Goal: Use online tool/utility: Utilize a website feature to perform a specific function

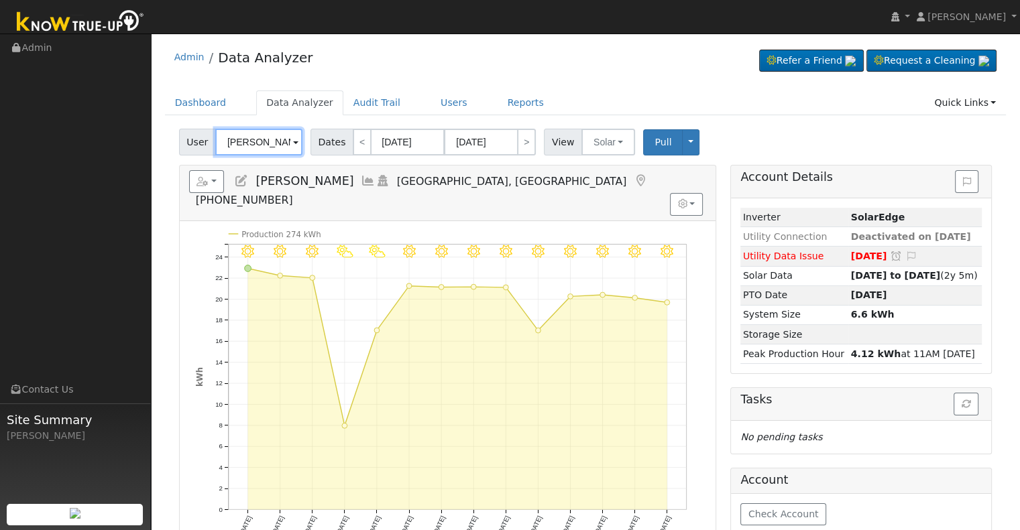
click at [255, 142] on input "[PERSON_NAME]" at bounding box center [258, 142] width 87 height 27
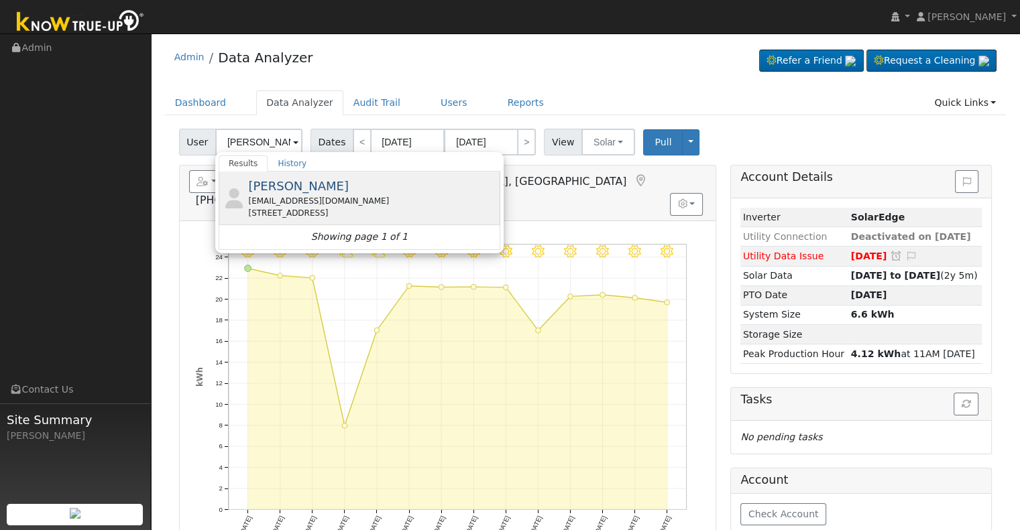
click at [280, 207] on div "[STREET_ADDRESS]" at bounding box center [372, 213] width 249 height 12
type input "[PERSON_NAME]"
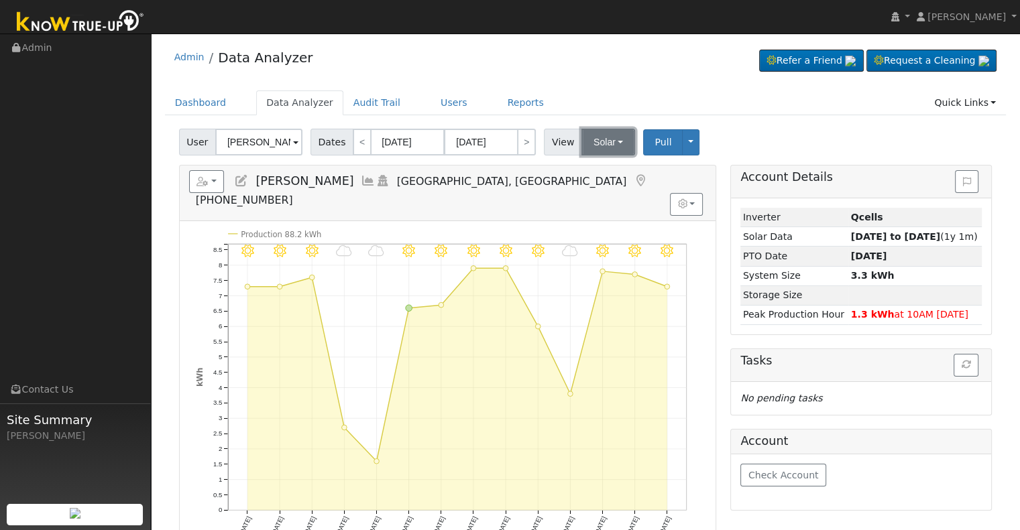
click at [587, 152] on button "Solar" at bounding box center [608, 142] width 54 height 27
click at [593, 166] on link "Utility" at bounding box center [625, 171] width 93 height 19
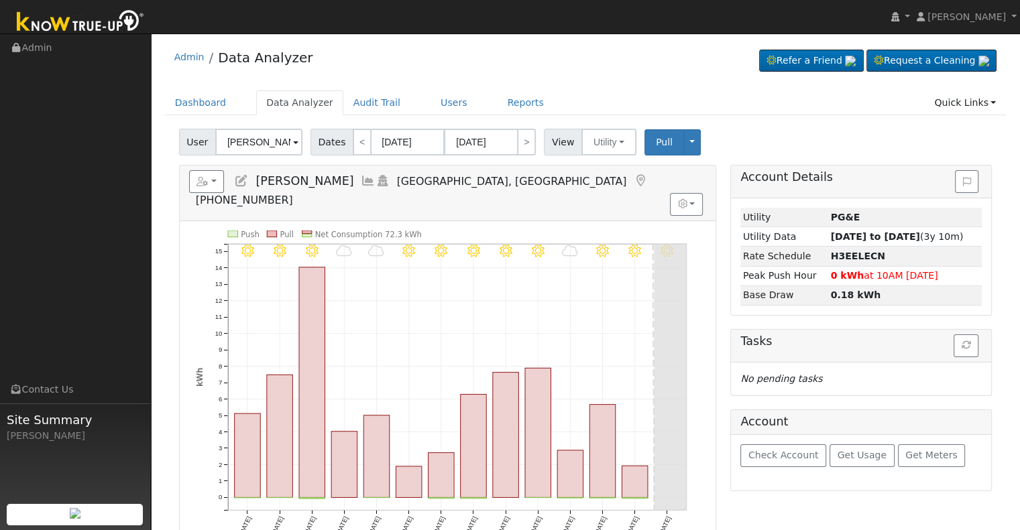
click at [361, 182] on icon at bounding box center [368, 181] width 15 height 12
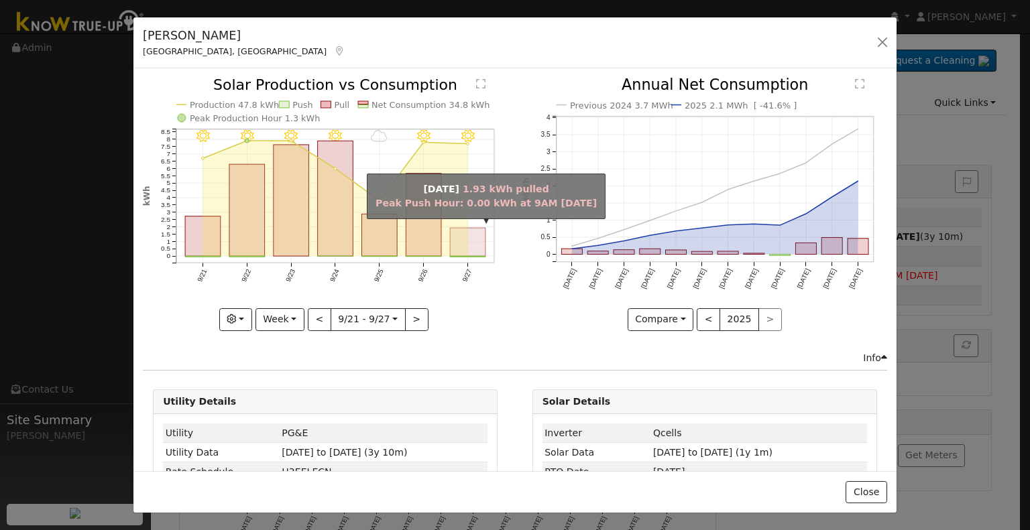
click at [463, 235] on rect "onclick=""" at bounding box center [469, 243] width 36 height 28
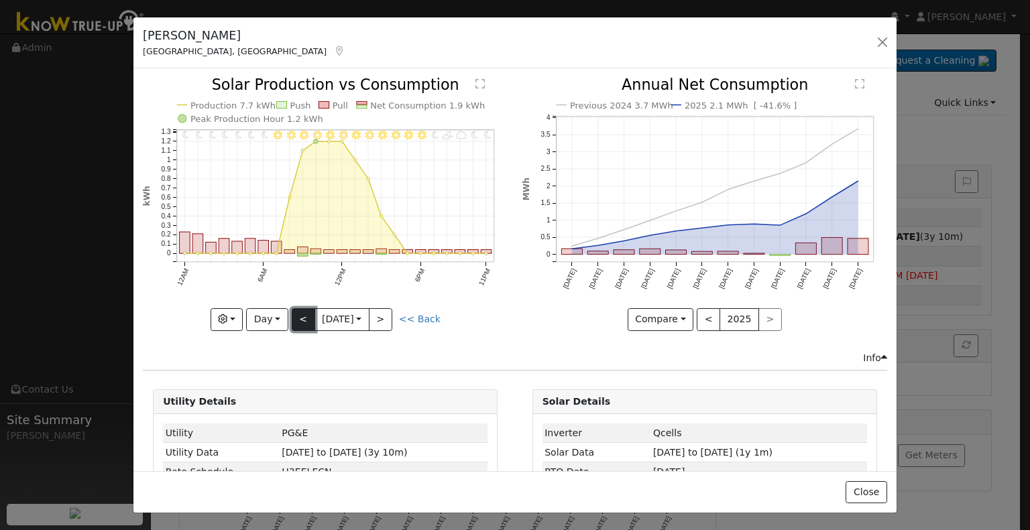
click at [300, 317] on button "<" at bounding box center [303, 319] width 23 height 23
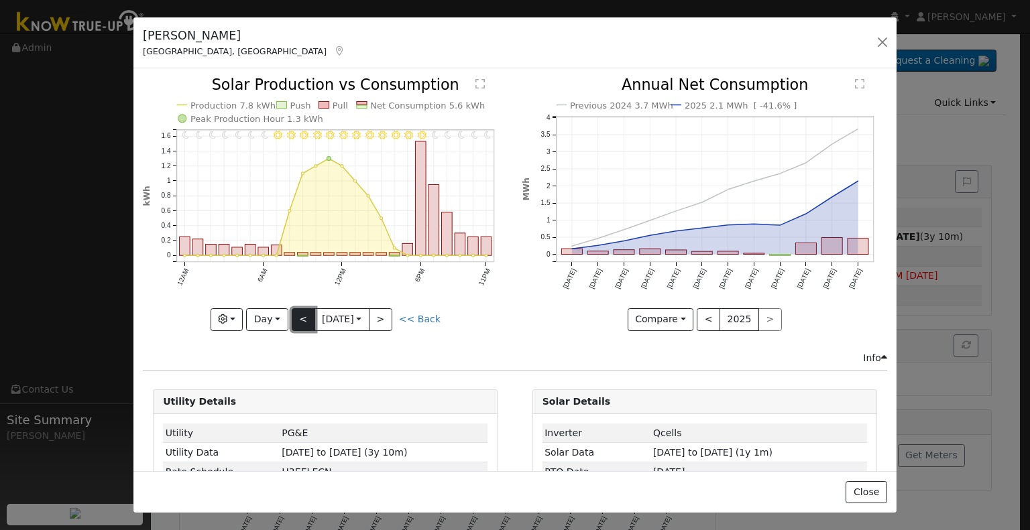
click at [300, 317] on button "<" at bounding box center [303, 319] width 23 height 23
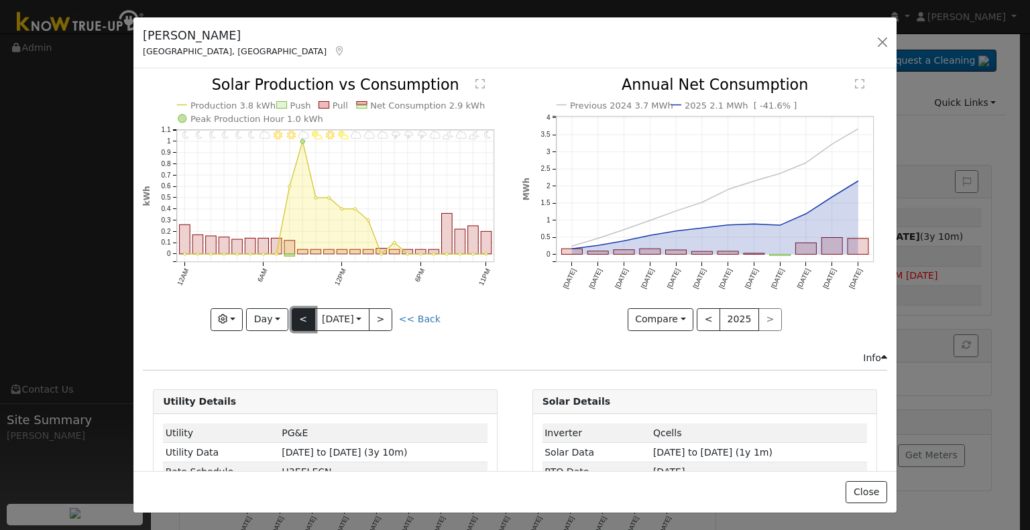
click at [300, 317] on button "<" at bounding box center [303, 319] width 23 height 23
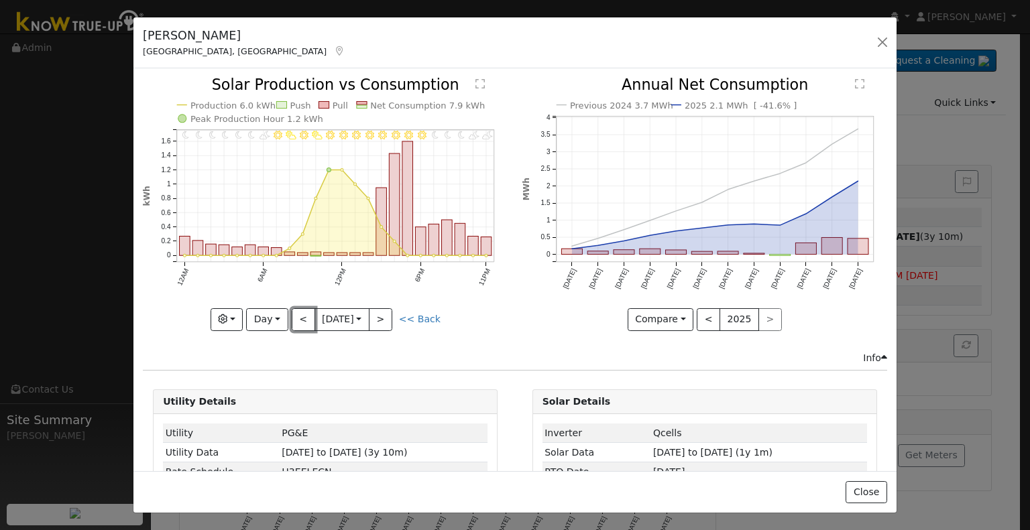
click at [300, 318] on button "<" at bounding box center [303, 319] width 23 height 23
type input "[DATE]"
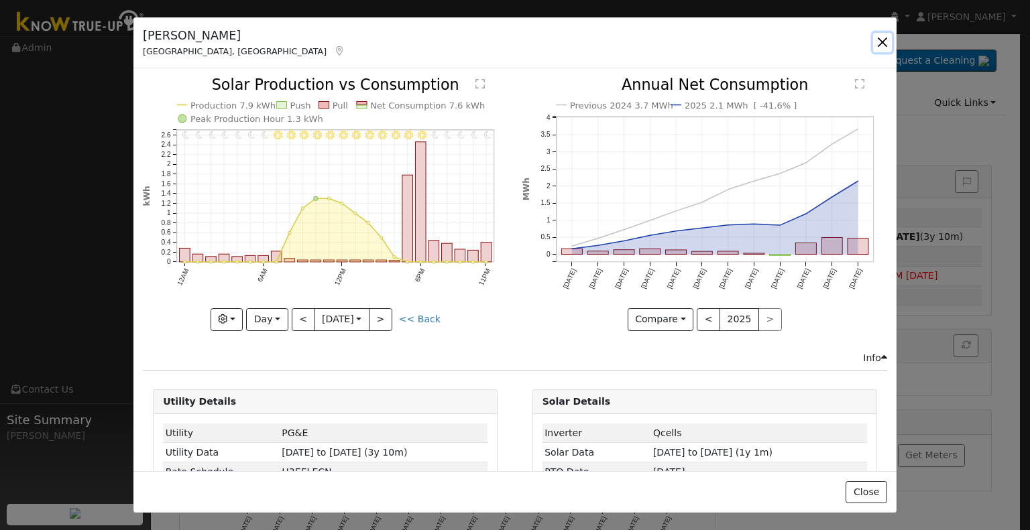
click at [880, 44] on button "button" at bounding box center [882, 42] width 19 height 19
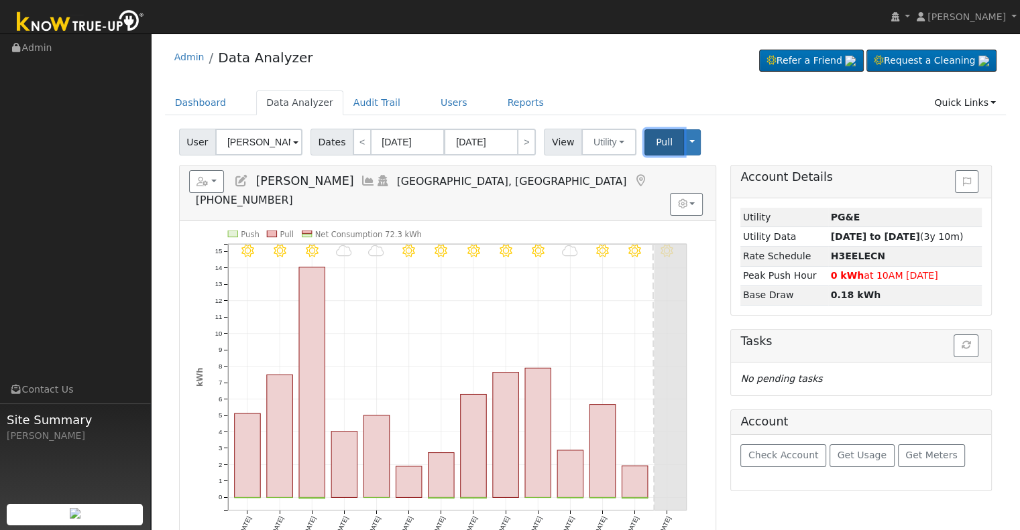
click at [644, 139] on button "Pull" at bounding box center [664, 142] width 40 height 26
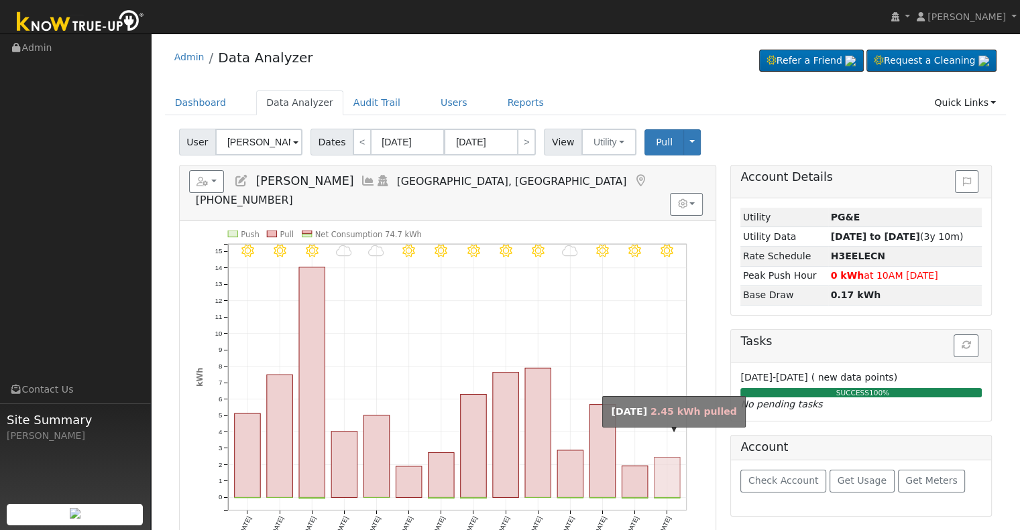
click at [668, 457] on rect "onclick=""" at bounding box center [667, 477] width 26 height 40
type input "[DATE]"
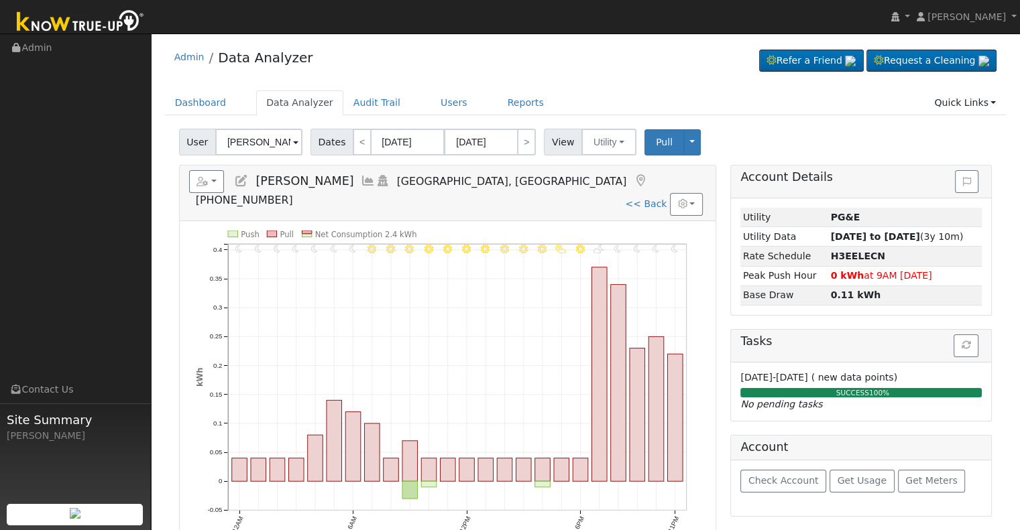
click at [361, 176] on icon at bounding box center [368, 181] width 15 height 12
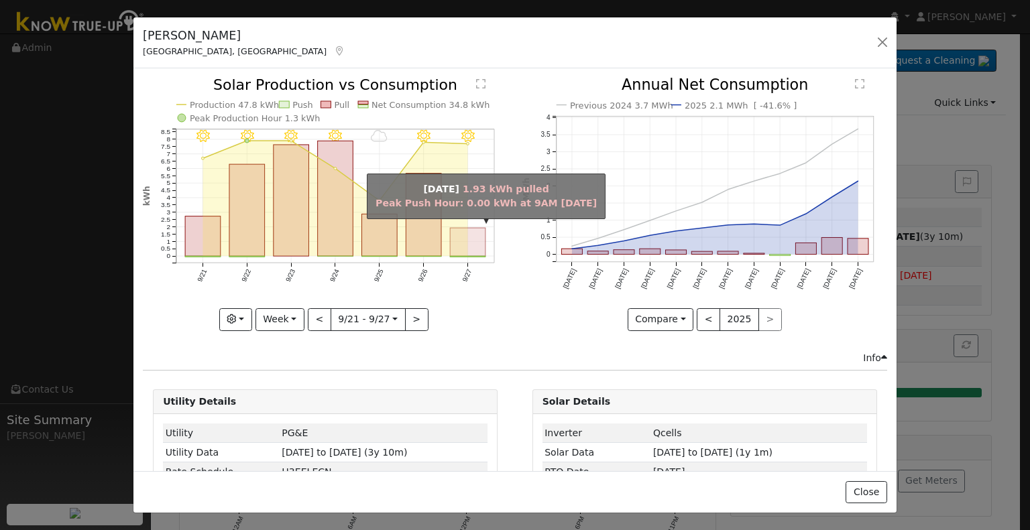
click at [451, 235] on rect "onclick=""" at bounding box center [469, 243] width 36 height 28
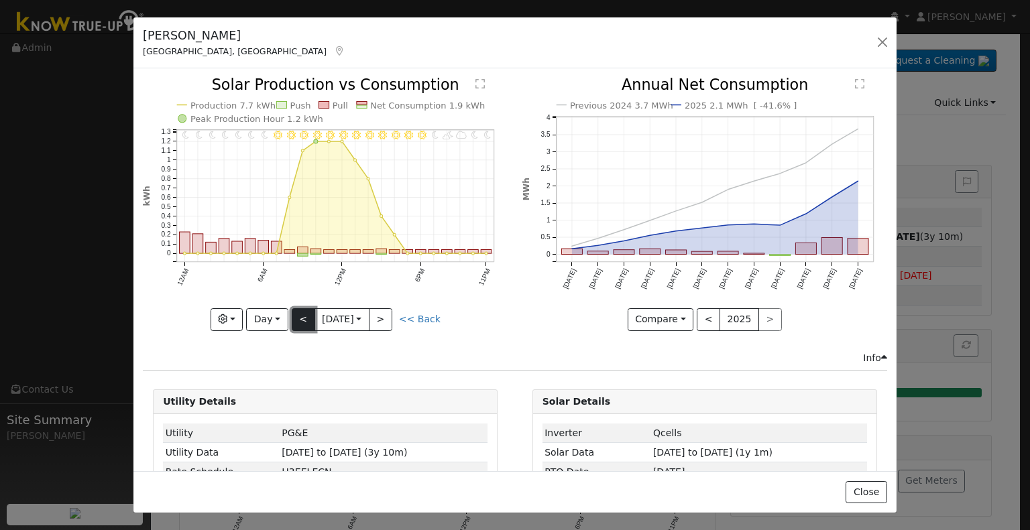
click at [293, 316] on button "<" at bounding box center [303, 319] width 23 height 23
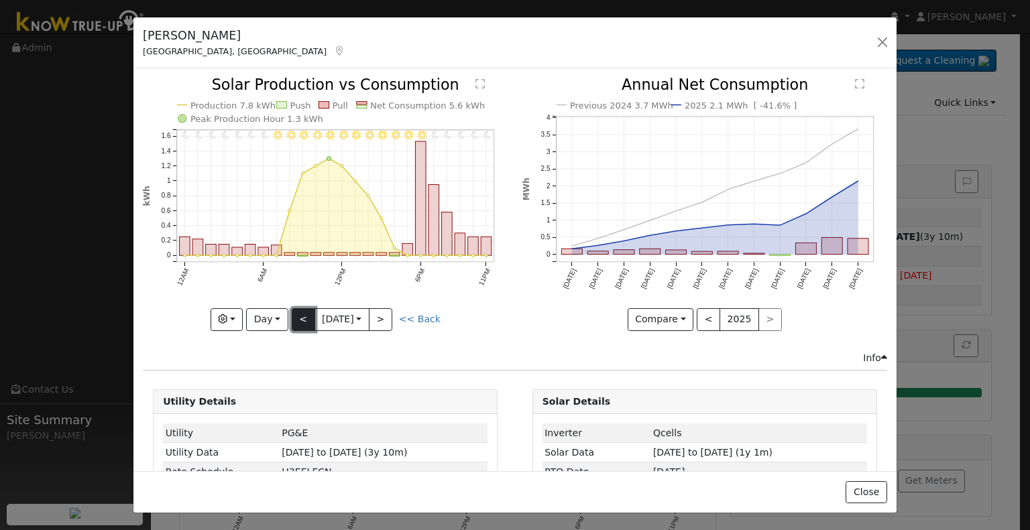
click at [293, 316] on button "<" at bounding box center [303, 319] width 23 height 23
type input "[DATE]"
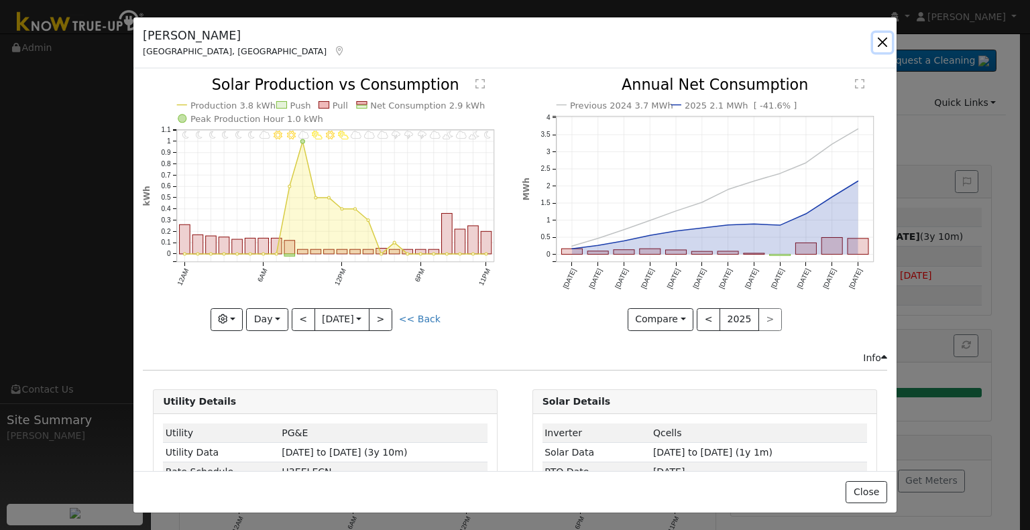
click at [884, 38] on button "button" at bounding box center [882, 42] width 19 height 19
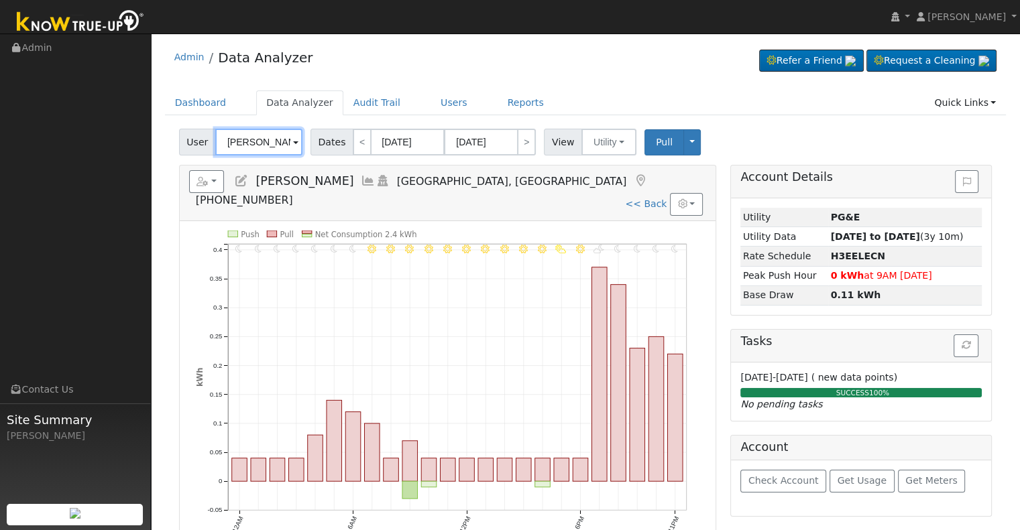
click at [260, 141] on input "[PERSON_NAME]" at bounding box center [258, 142] width 87 height 27
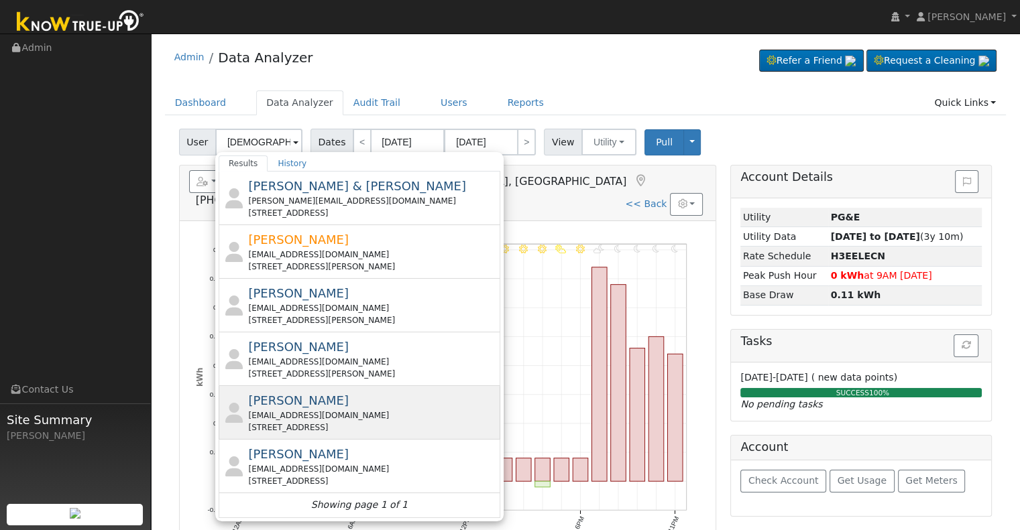
click at [337, 402] on span "[PERSON_NAME]" at bounding box center [298, 401] width 101 height 14
type input "[PERSON_NAME]"
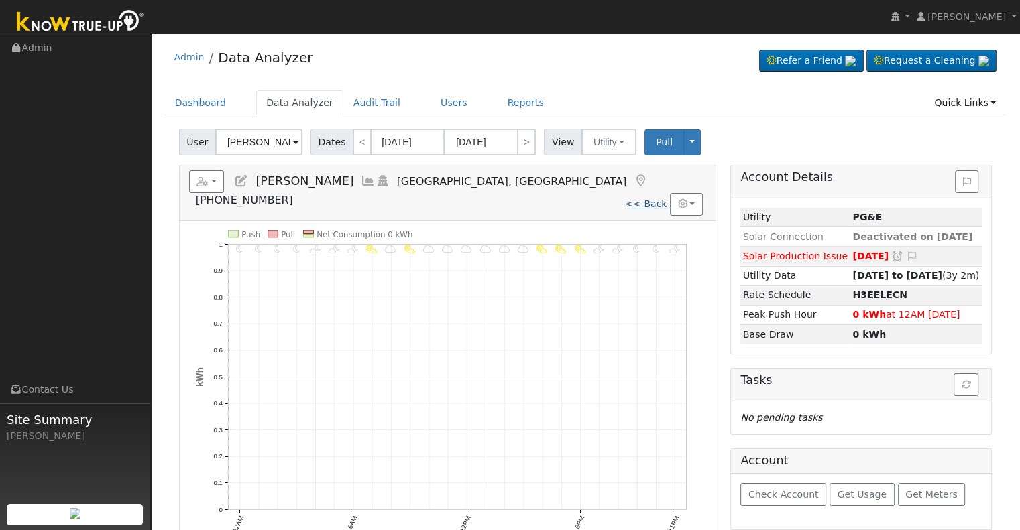
click at [645, 198] on link "<< Back" at bounding box center [646, 203] width 42 height 11
type input "[DATE]"
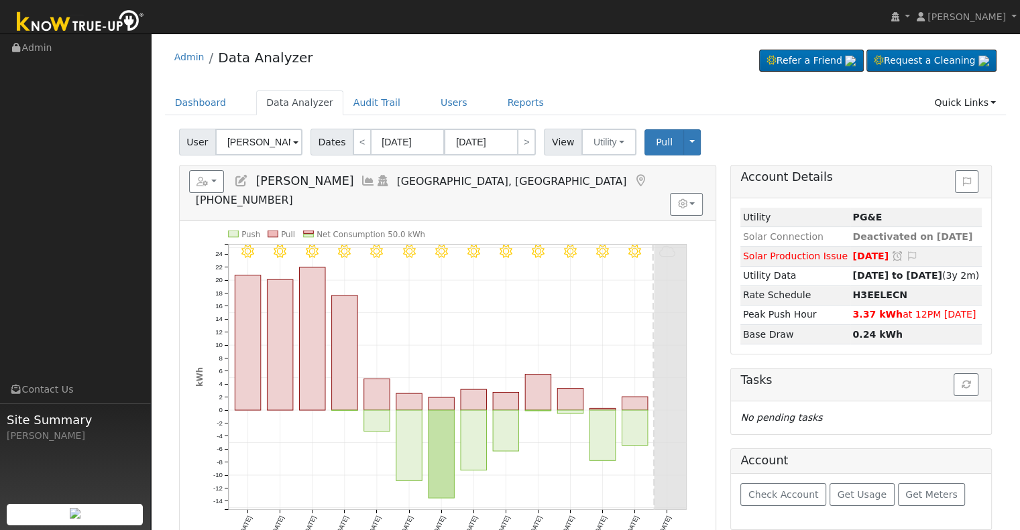
click at [375, 180] on icon at bounding box center [368, 181] width 15 height 12
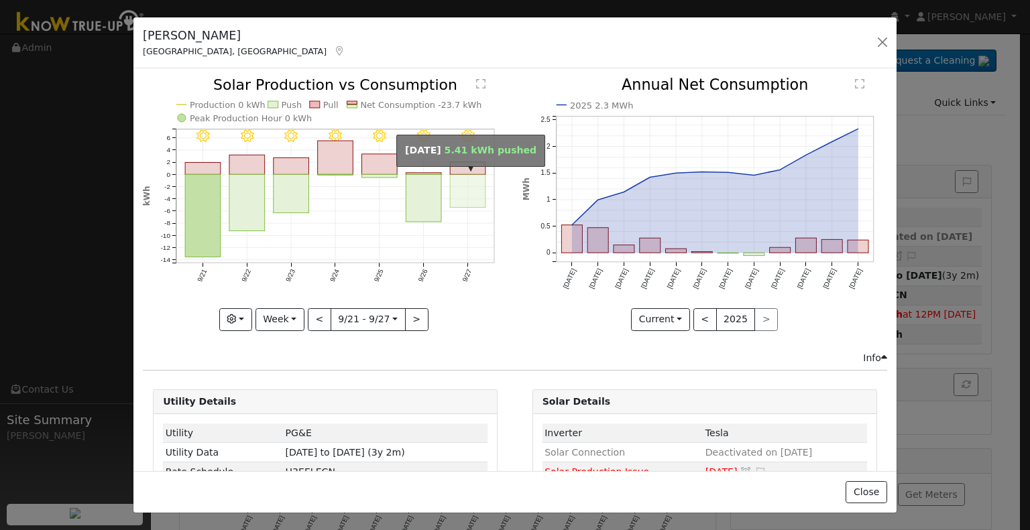
click at [471, 184] on rect "onclick=""" at bounding box center [469, 191] width 36 height 33
type input "[DATE]"
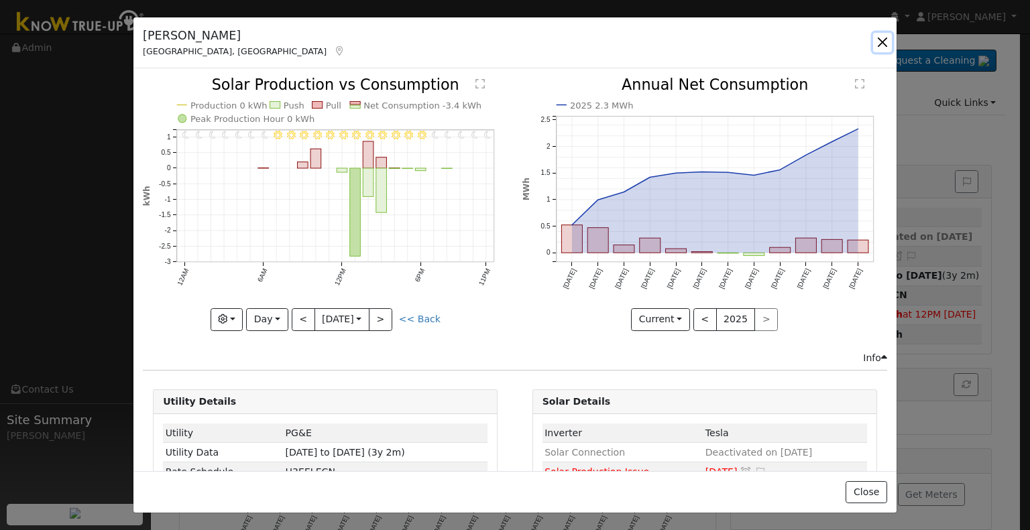
click at [890, 39] on button "button" at bounding box center [882, 42] width 19 height 19
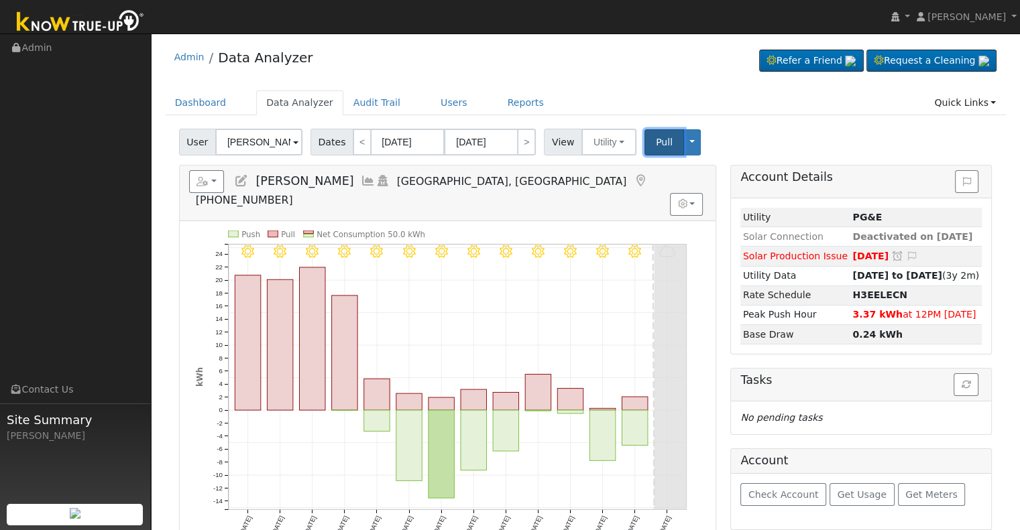
click at [656, 138] on span "Pull" at bounding box center [664, 142] width 17 height 11
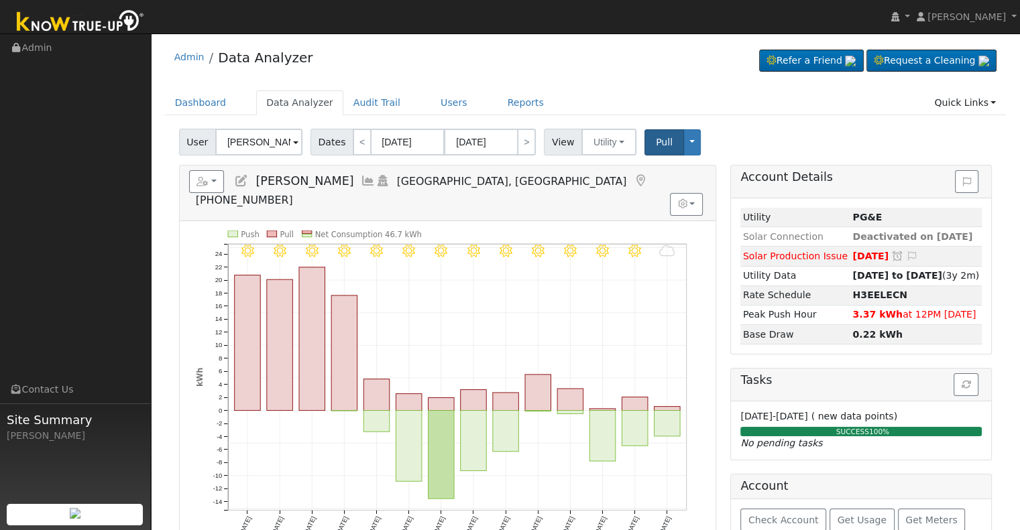
click at [366, 179] on icon at bounding box center [368, 181] width 15 height 12
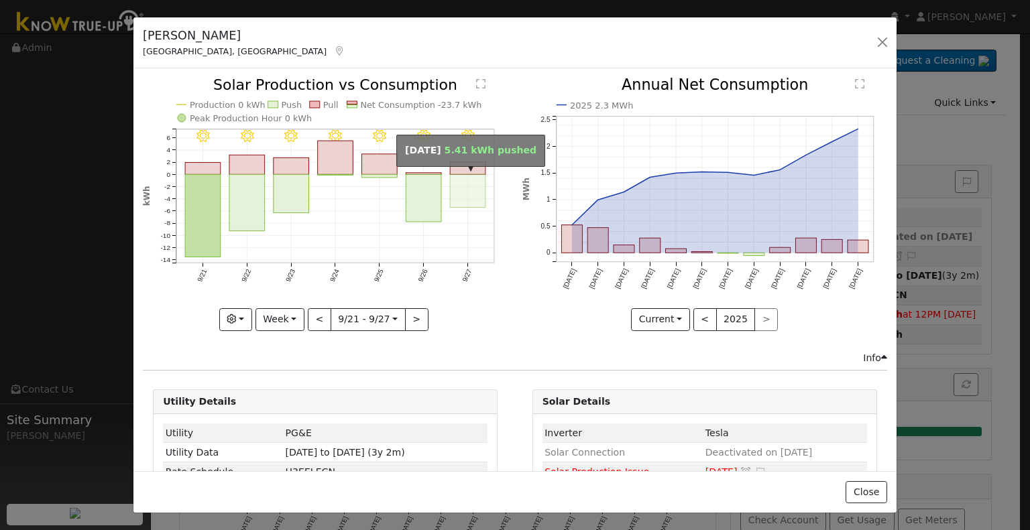
click at [451, 180] on rect "onclick=""" at bounding box center [469, 191] width 36 height 33
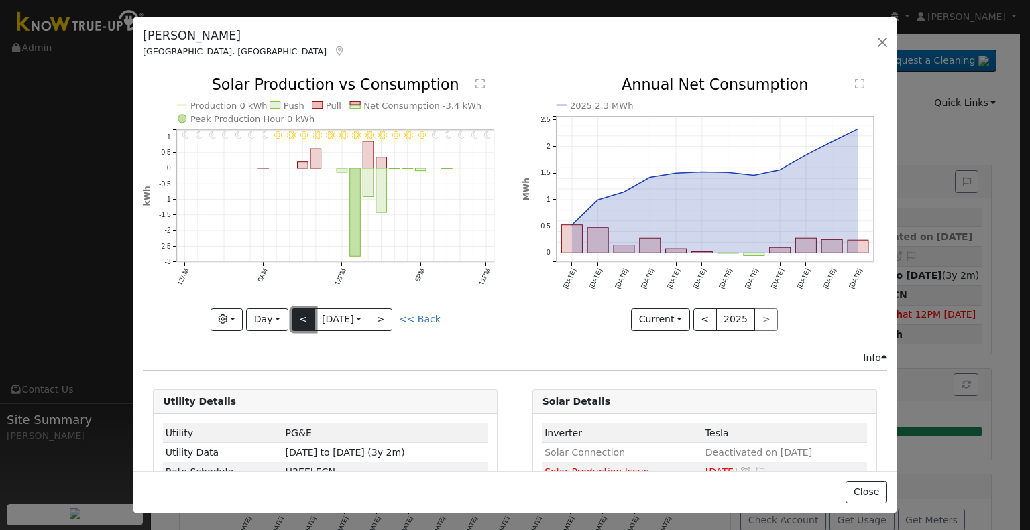
click at [301, 315] on button "<" at bounding box center [303, 319] width 23 height 23
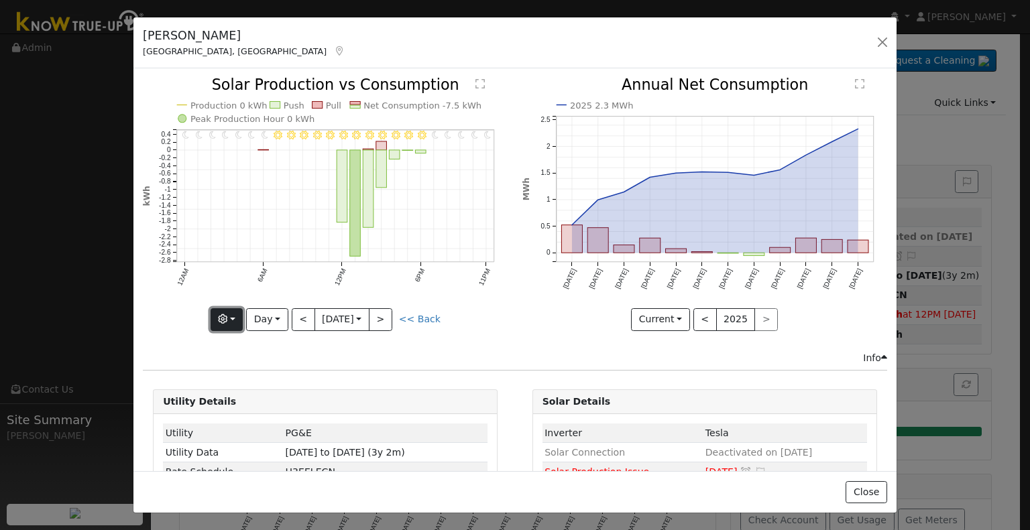
click at [227, 314] on icon "button" at bounding box center [222, 318] width 9 height 9
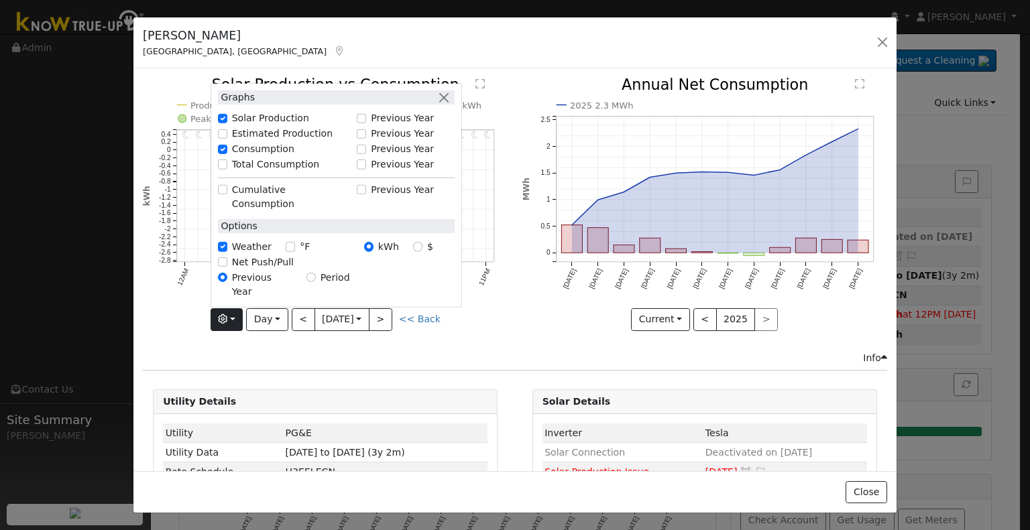
click at [507, 209] on div "11PM - Clear 10PM - Clear 9PM - Clear 8PM - Clear 7PM - Clear 6PM - Clear 5PM -…" at bounding box center [325, 214] width 379 height 273
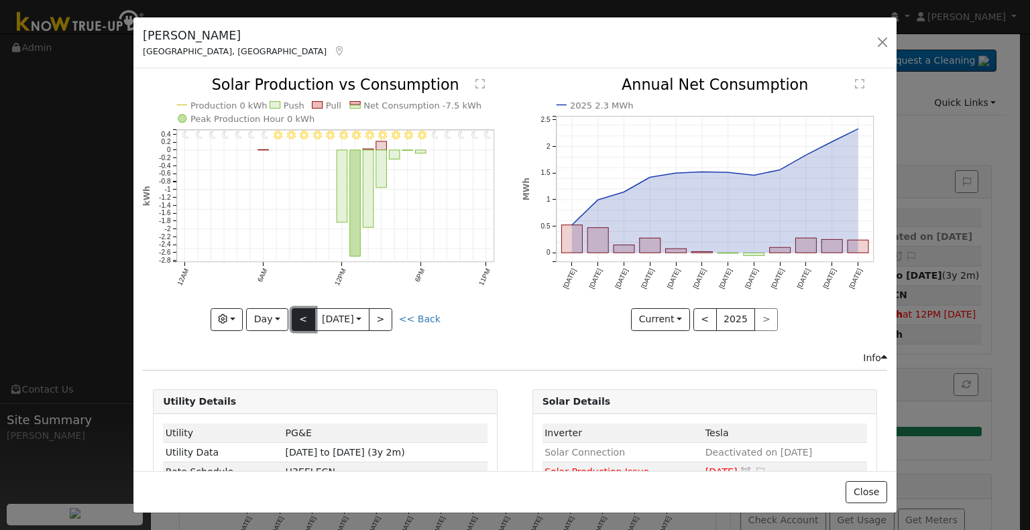
click at [309, 318] on button "<" at bounding box center [303, 319] width 23 height 23
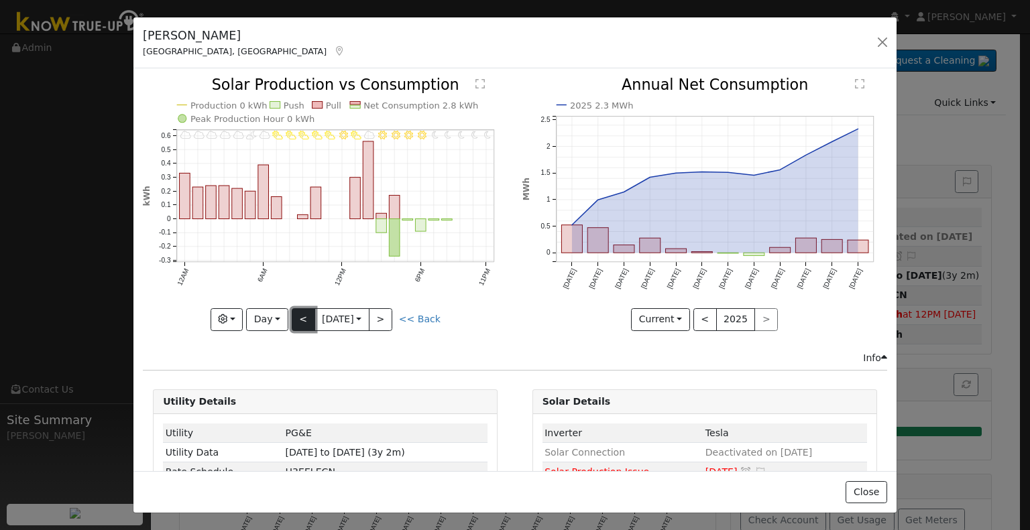
click at [309, 318] on button "<" at bounding box center [303, 319] width 23 height 23
type input "[DATE]"
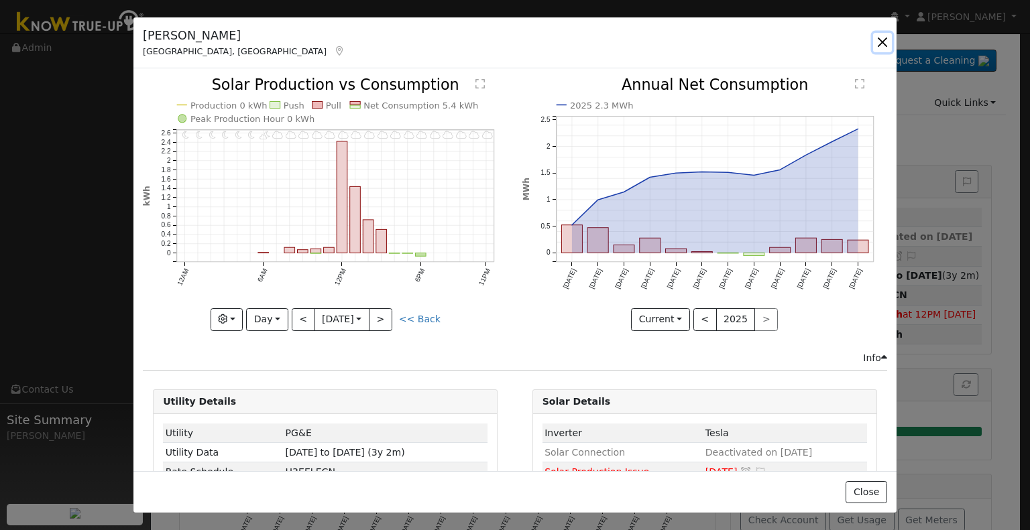
click at [879, 47] on button "button" at bounding box center [882, 42] width 19 height 19
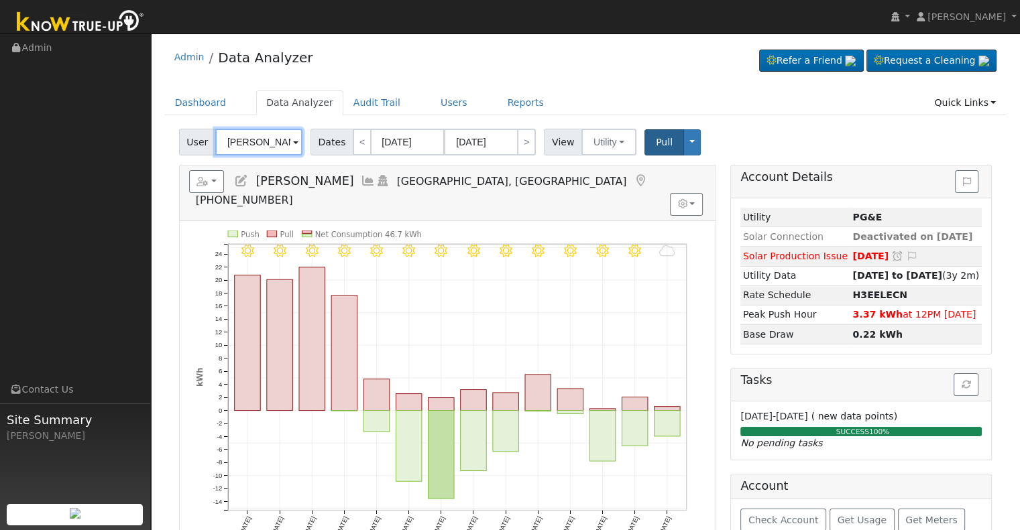
click at [260, 144] on input "[PERSON_NAME]" at bounding box center [258, 142] width 87 height 27
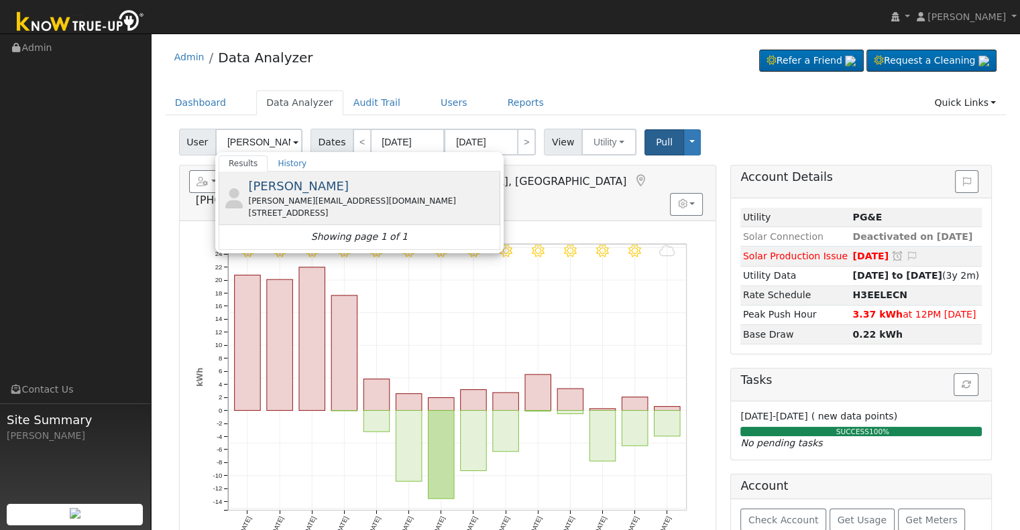
click at [256, 189] on span "[PERSON_NAME]" at bounding box center [298, 186] width 101 height 14
type input "[PERSON_NAME]"
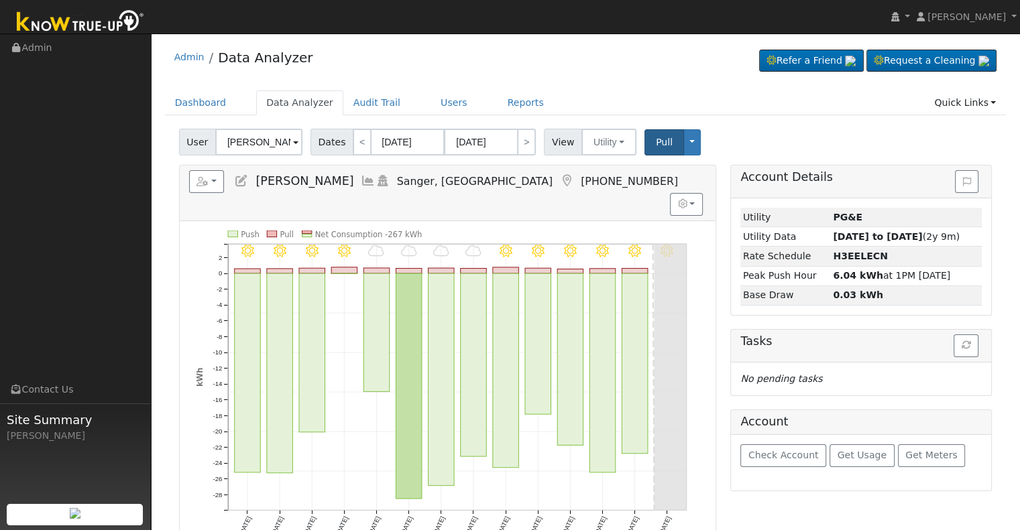
click at [361, 181] on icon at bounding box center [368, 181] width 15 height 12
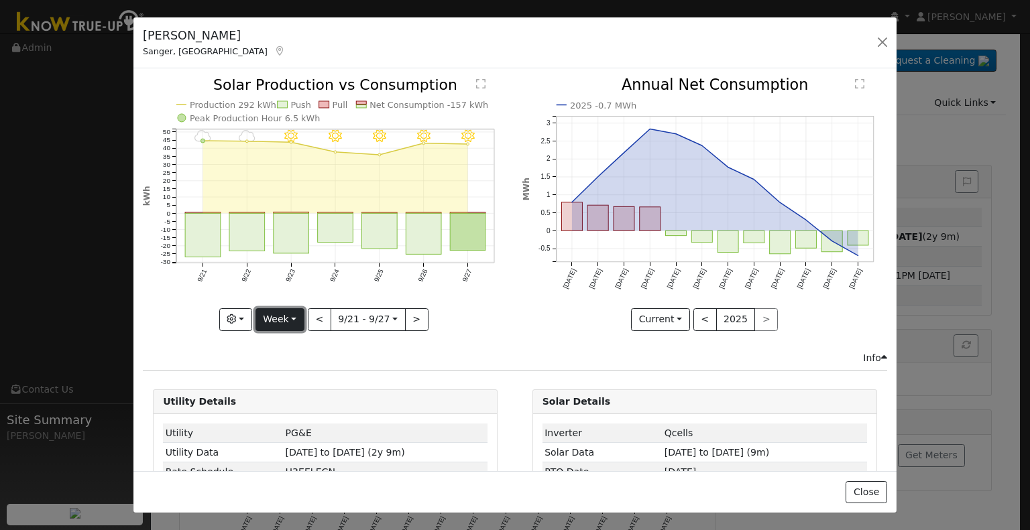
click at [276, 313] on button "Week" at bounding box center [279, 319] width 49 height 23
click at [292, 380] on link "Month" at bounding box center [302, 384] width 93 height 19
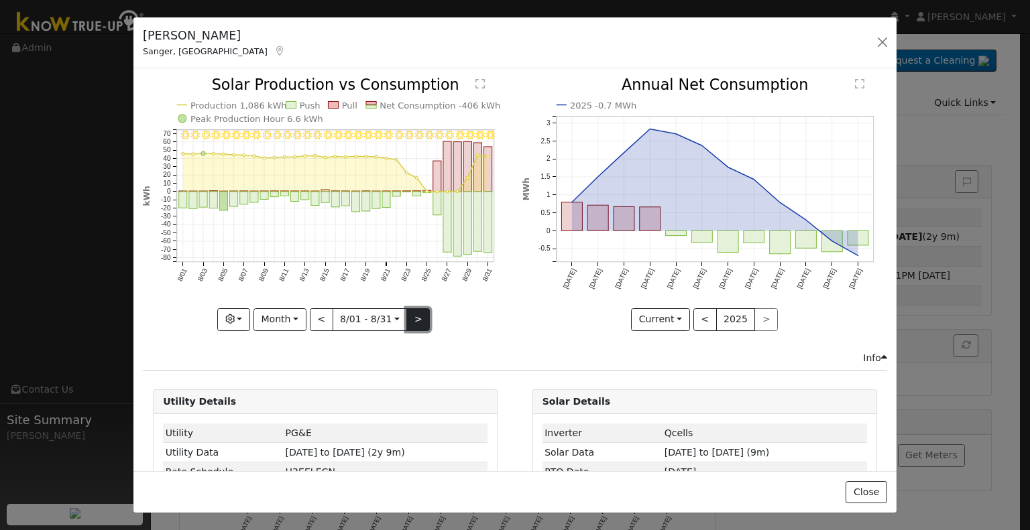
click at [416, 314] on button ">" at bounding box center [417, 319] width 23 height 23
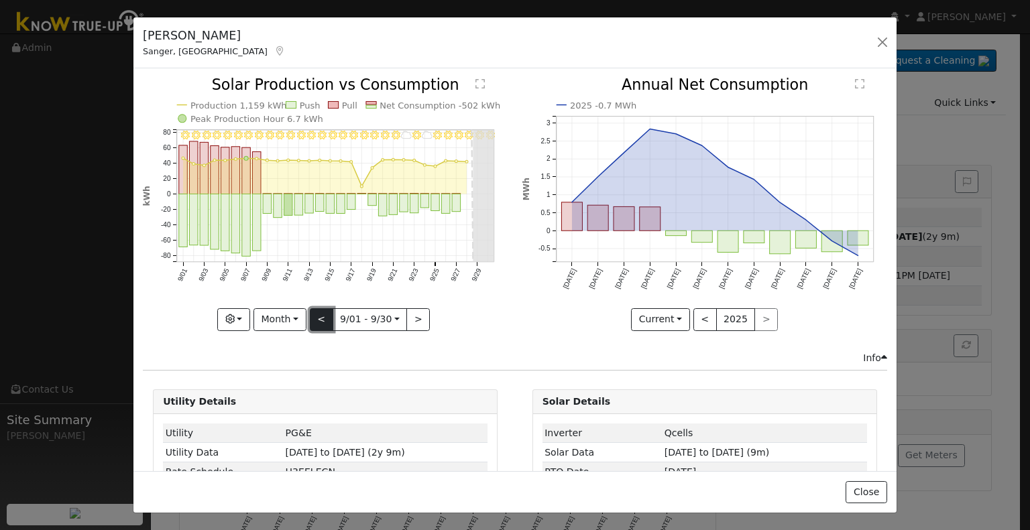
click at [318, 316] on button "<" at bounding box center [321, 319] width 23 height 23
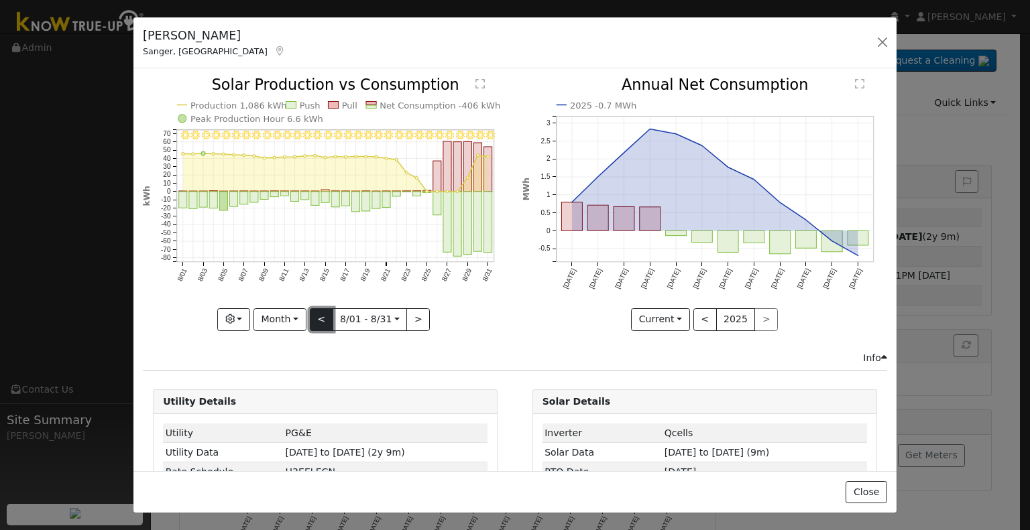
click at [318, 316] on button "<" at bounding box center [321, 319] width 23 height 23
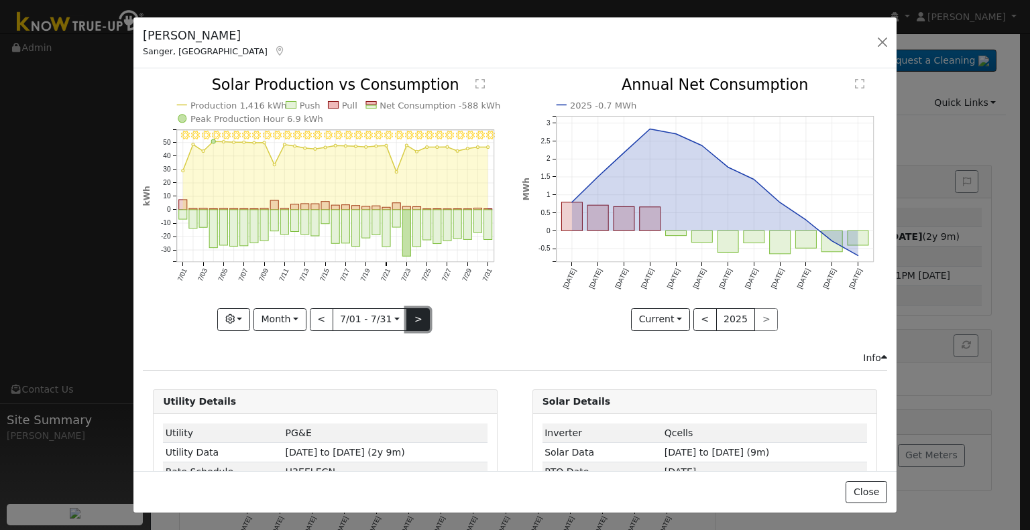
click at [412, 315] on button ">" at bounding box center [417, 319] width 23 height 23
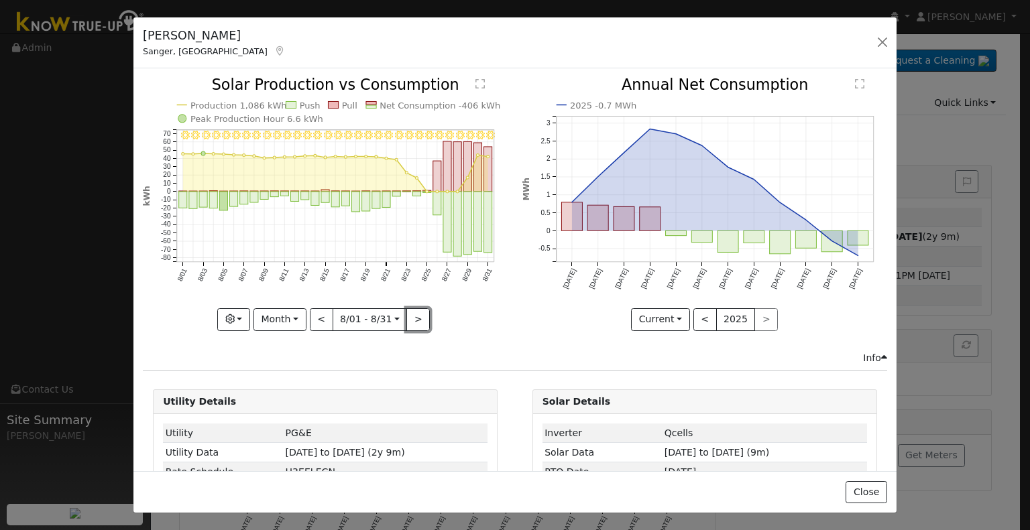
click at [412, 315] on button ">" at bounding box center [417, 319] width 23 height 23
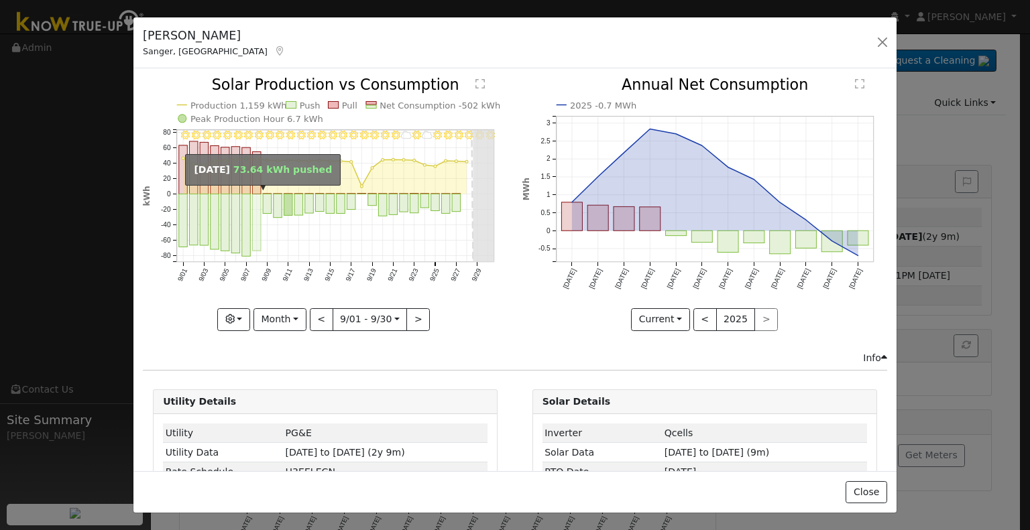
click at [253, 211] on rect "onclick=""" at bounding box center [257, 222] width 9 height 57
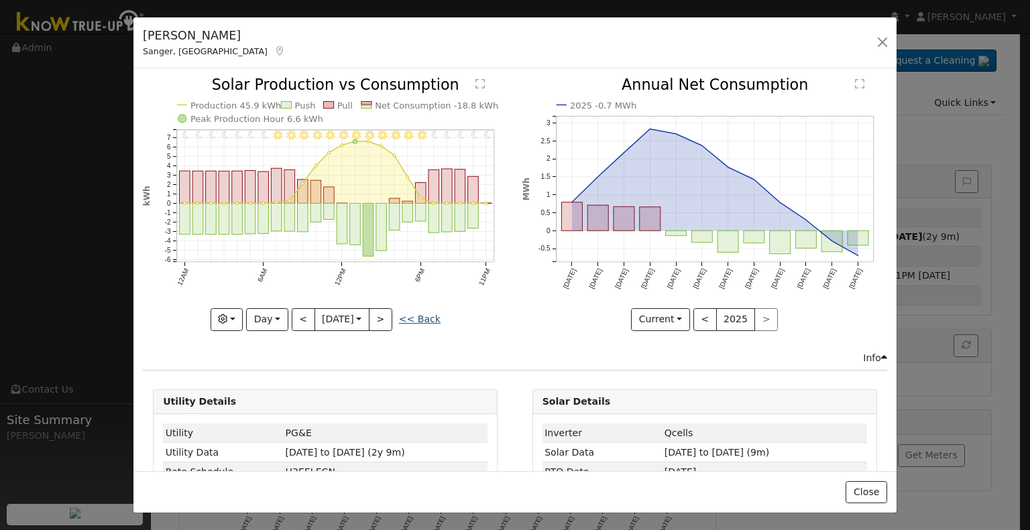
click at [419, 314] on link "<< Back" at bounding box center [420, 319] width 42 height 11
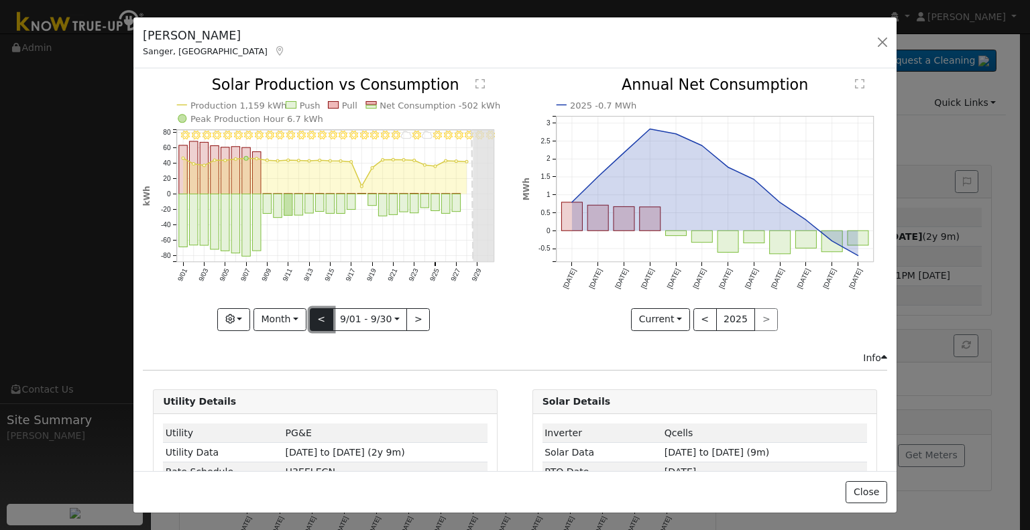
click at [320, 318] on button "<" at bounding box center [321, 319] width 23 height 23
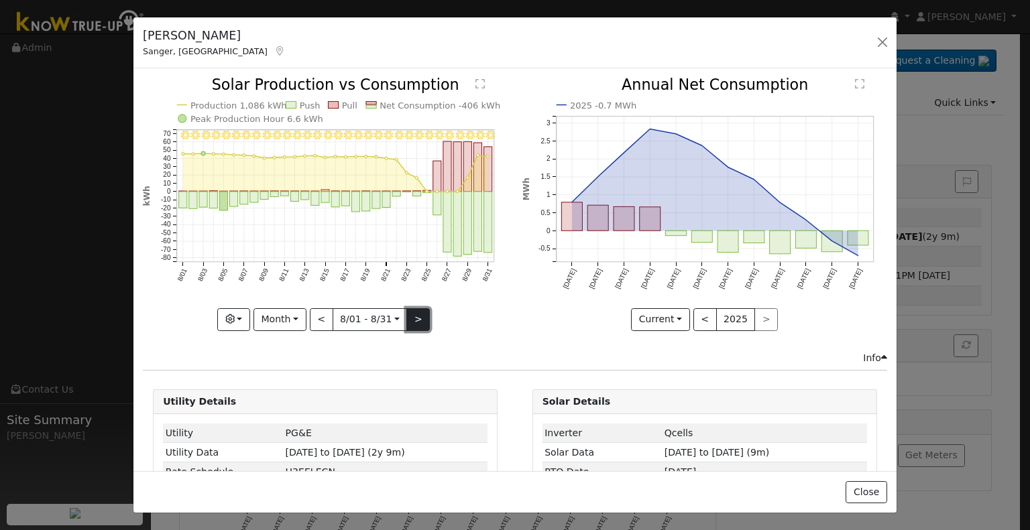
click at [418, 323] on button ">" at bounding box center [417, 319] width 23 height 23
type input "[DATE]"
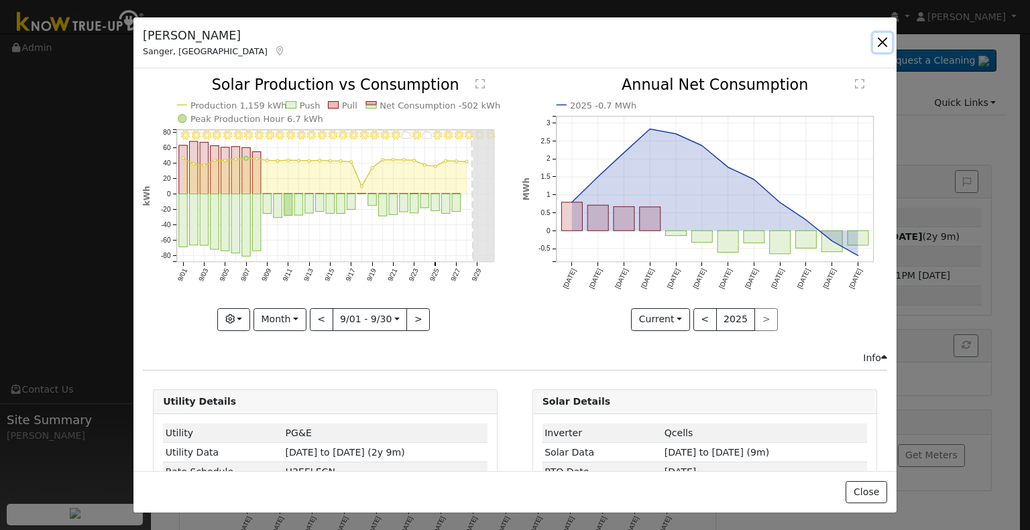
click at [879, 39] on button "button" at bounding box center [882, 42] width 19 height 19
